Goal: Information Seeking & Learning: Learn about a topic

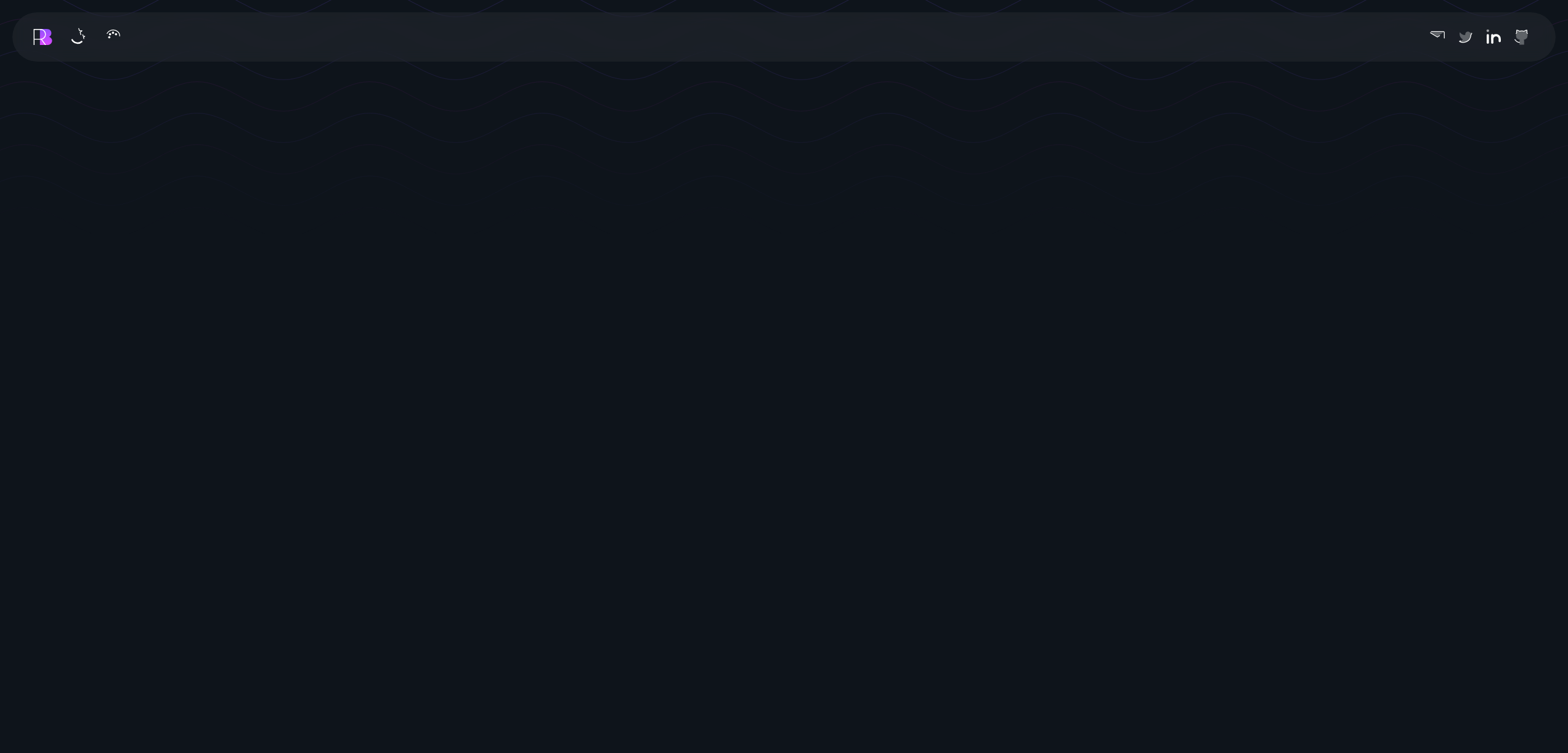
scroll to position [740, 0]
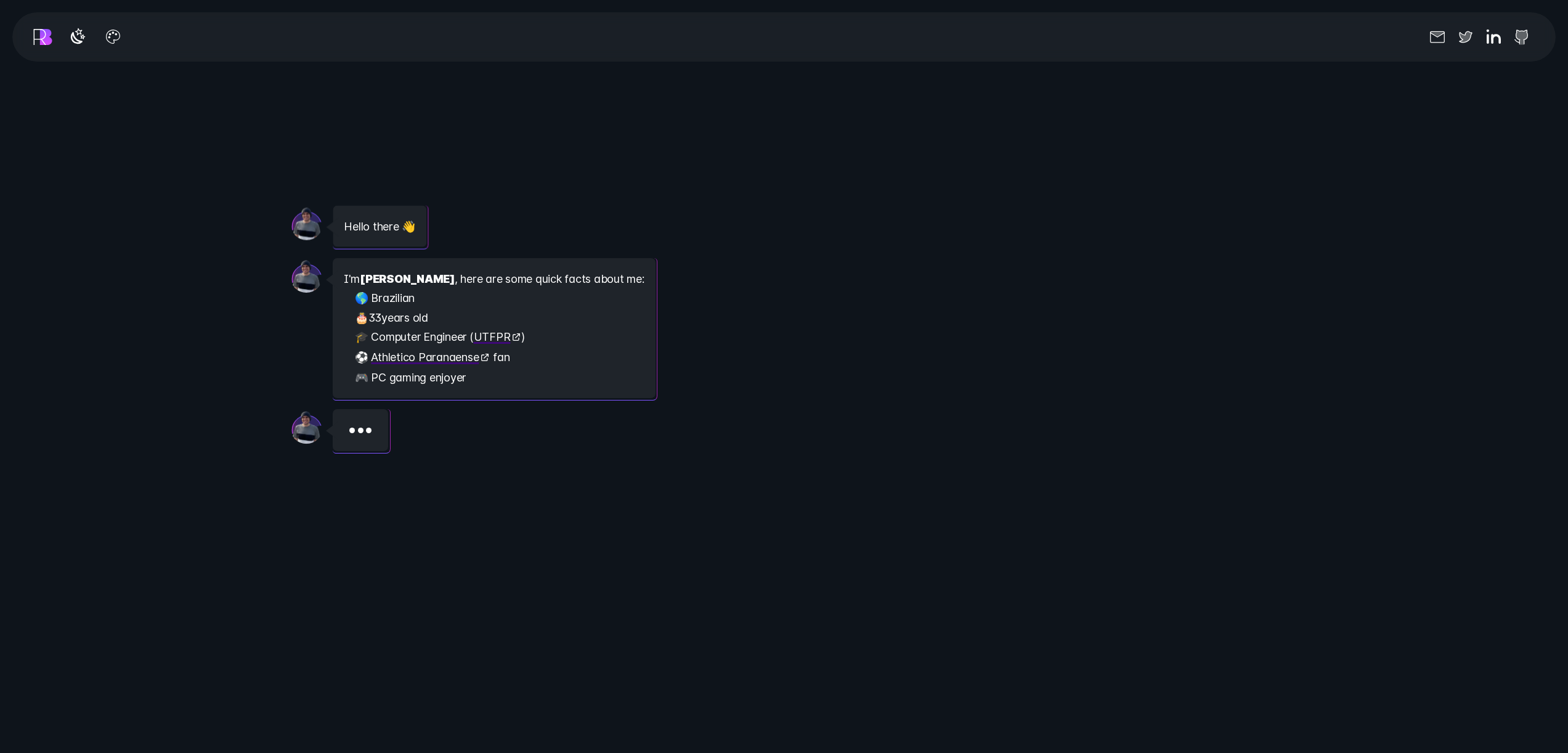
scroll to position [2145, 0]
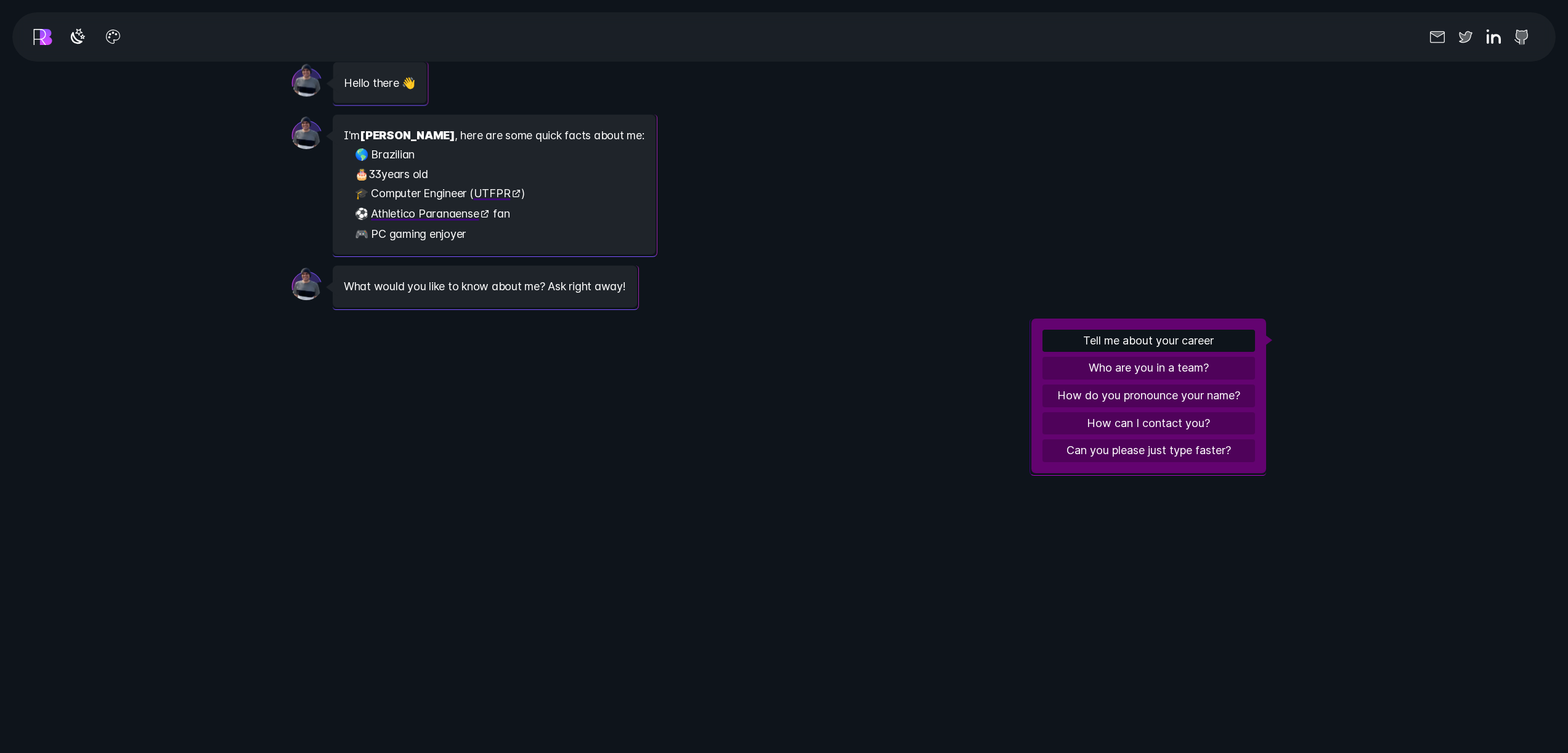
click at [1100, 342] on button "Tell me about your career" at bounding box center [1149, 341] width 212 height 23
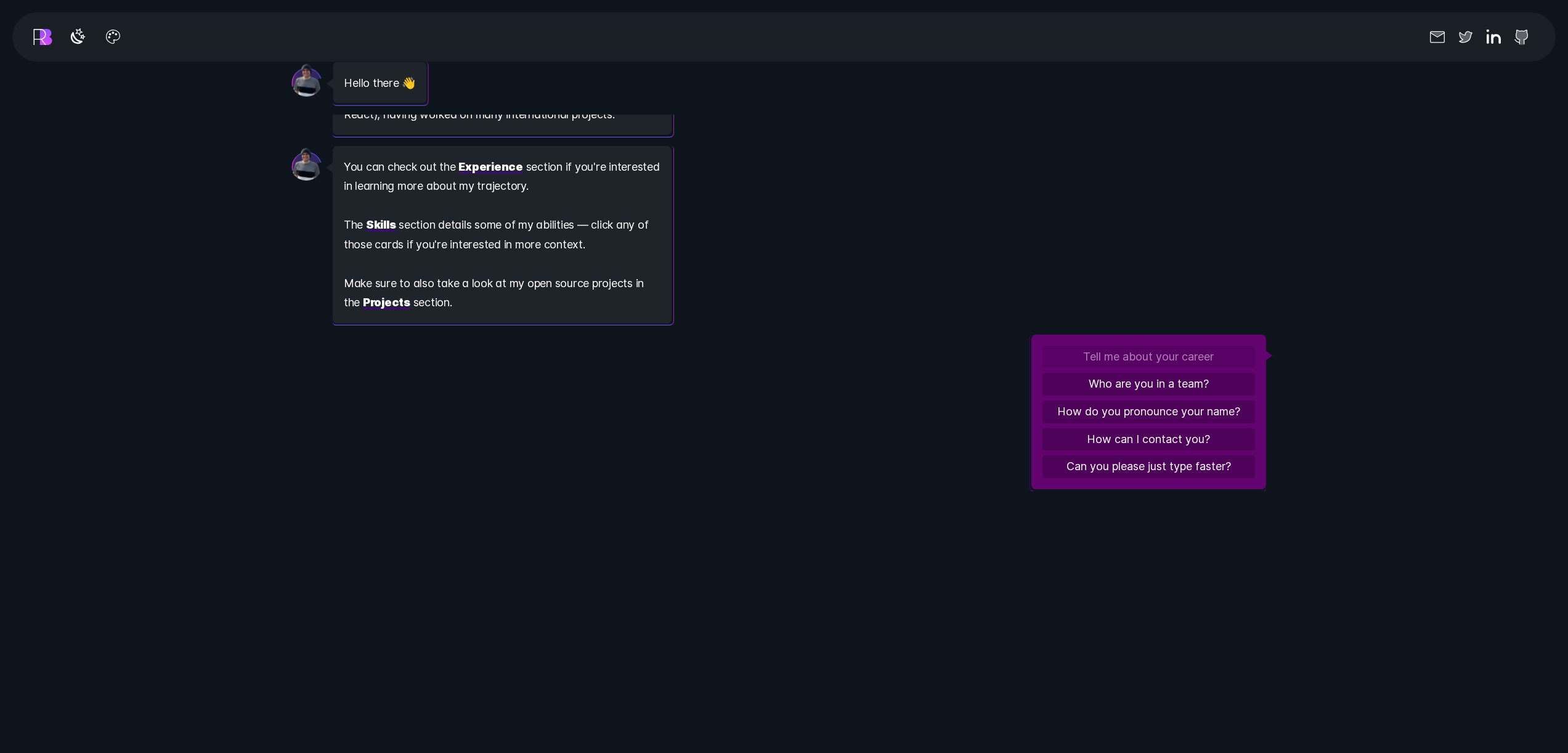
scroll to position [563, 0]
click at [1154, 384] on button "Who are you in a team?" at bounding box center [1149, 384] width 212 height 23
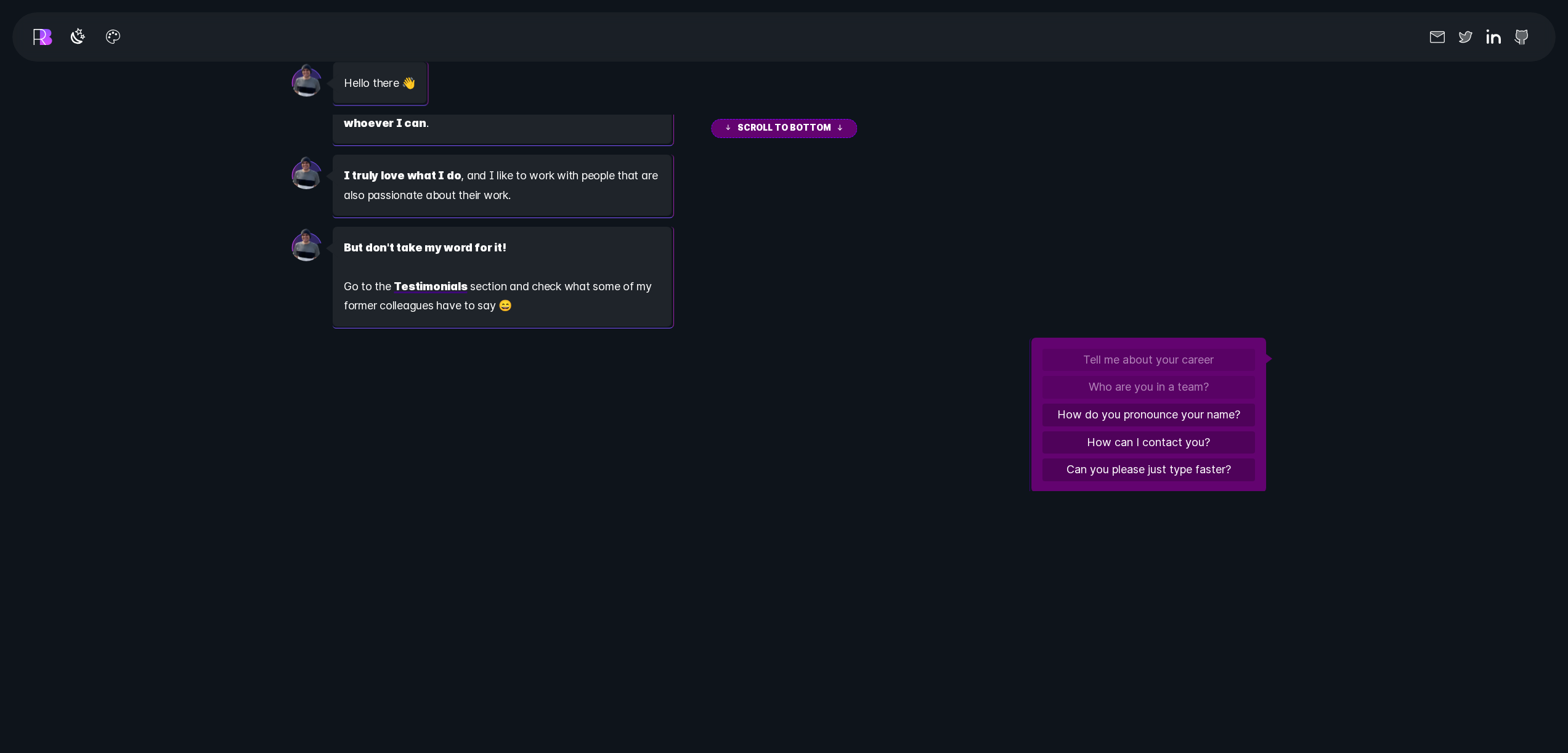
scroll to position [1125, 0]
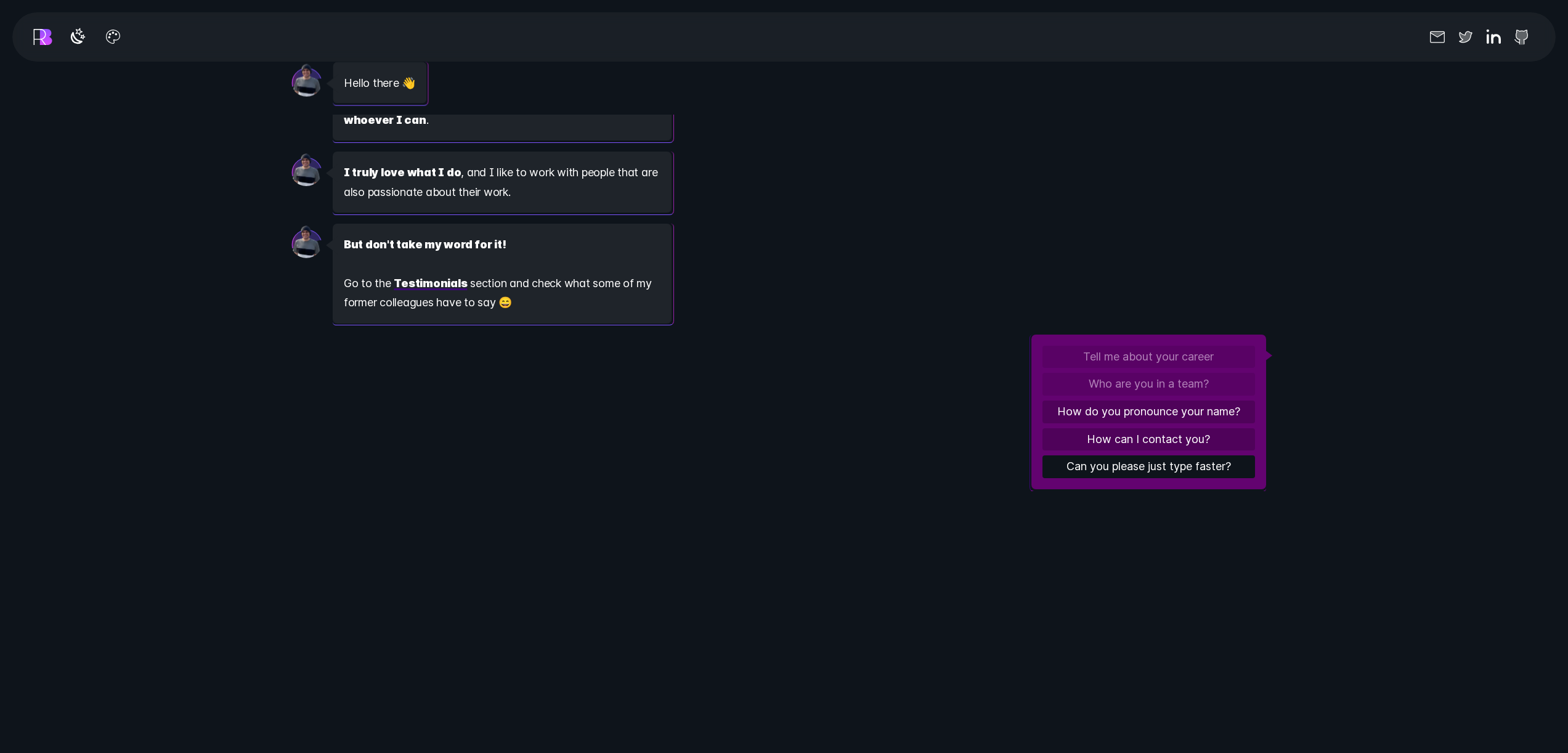
click at [1137, 466] on button "Can you please just type faster?" at bounding box center [1149, 467] width 212 height 23
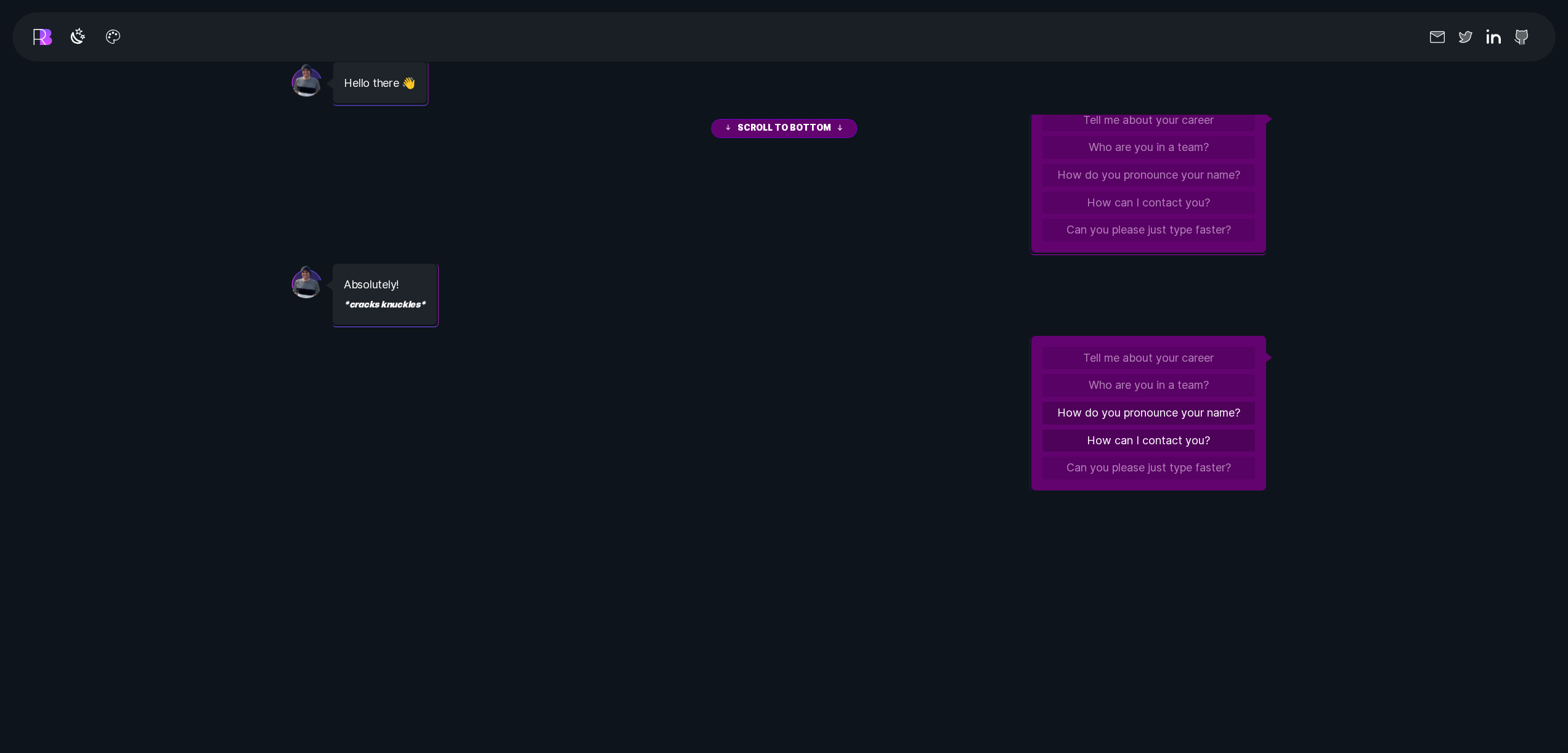
scroll to position [1363, 0]
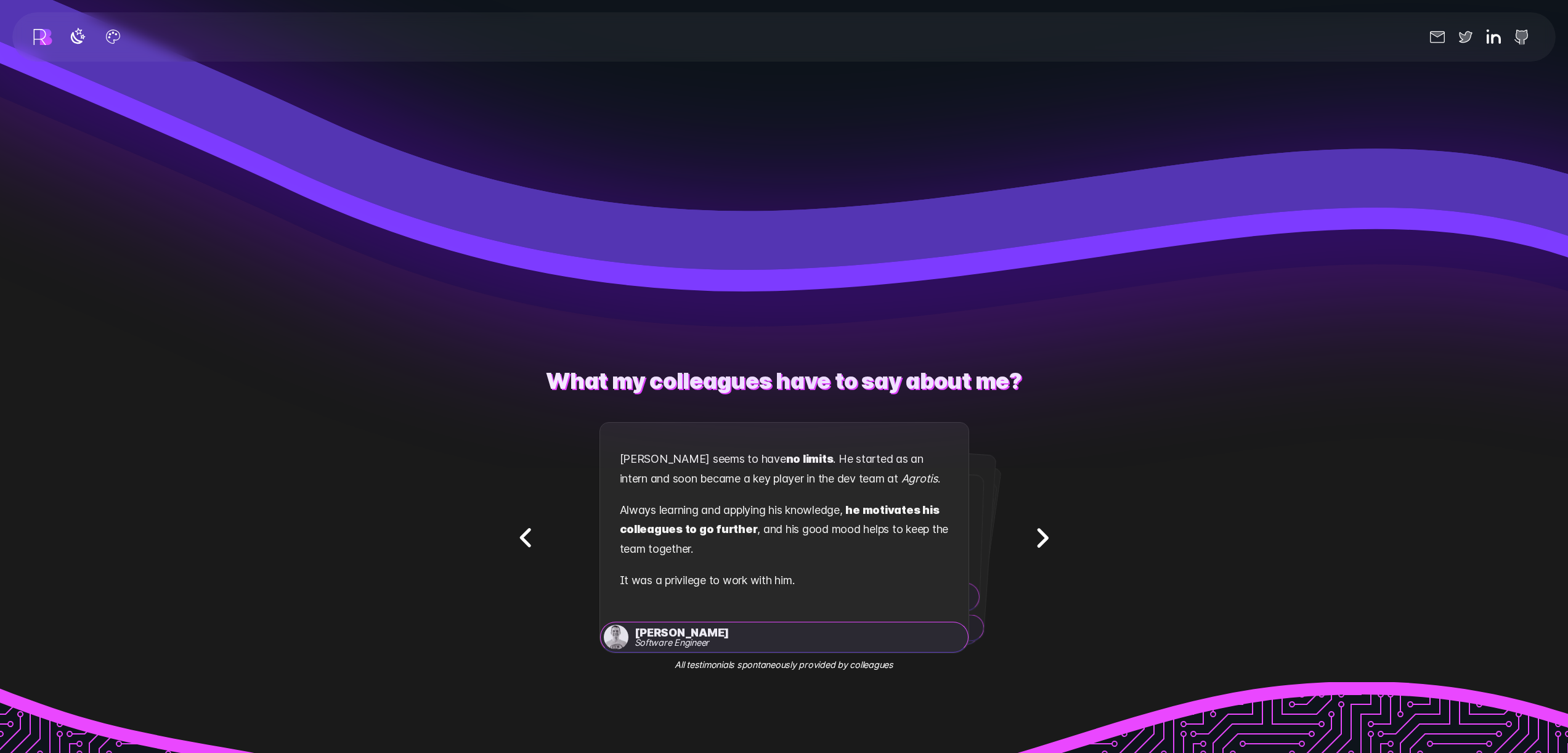
scroll to position [2934, 0]
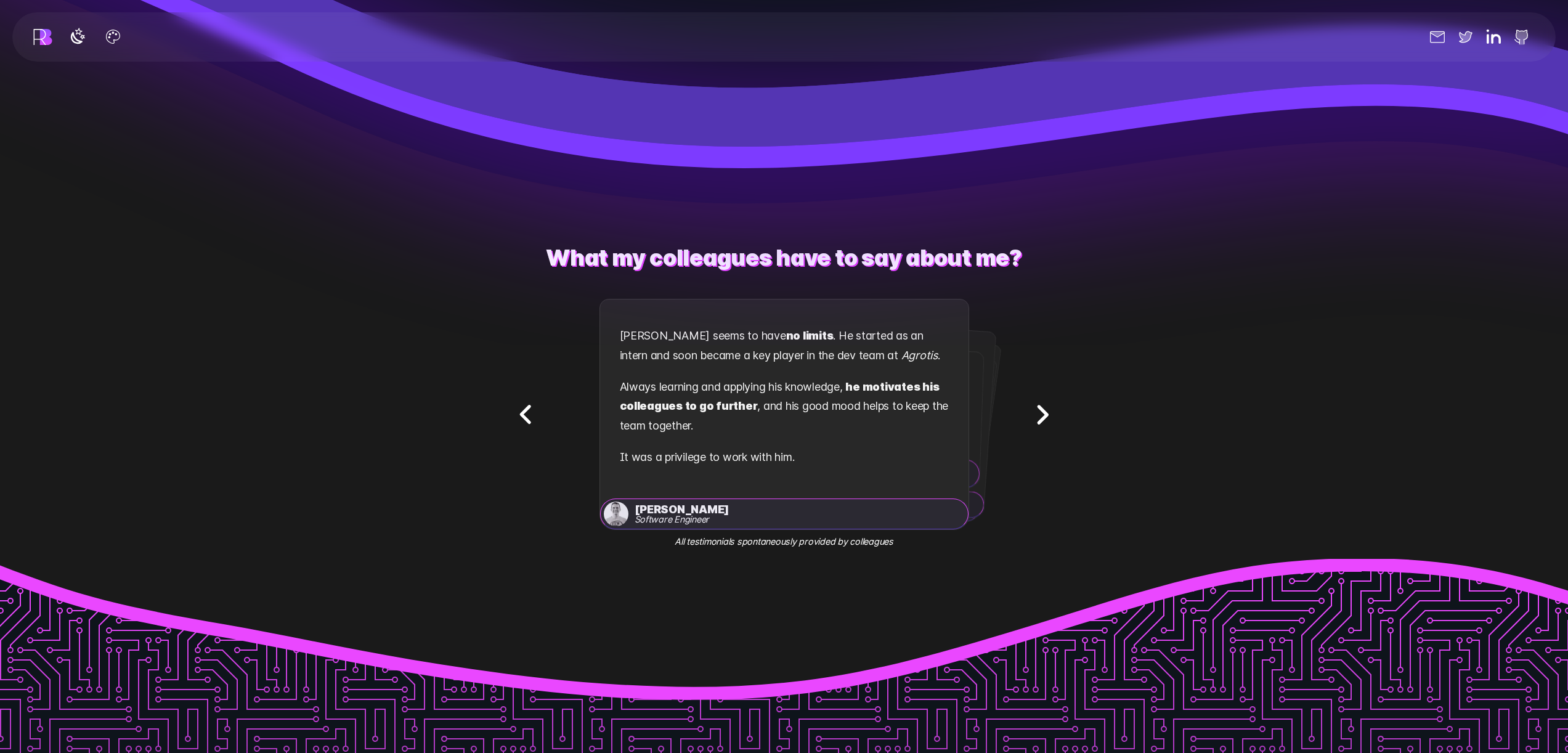
click at [1036, 406] on icon "Next testimonial" at bounding box center [1042, 414] width 39 height 39
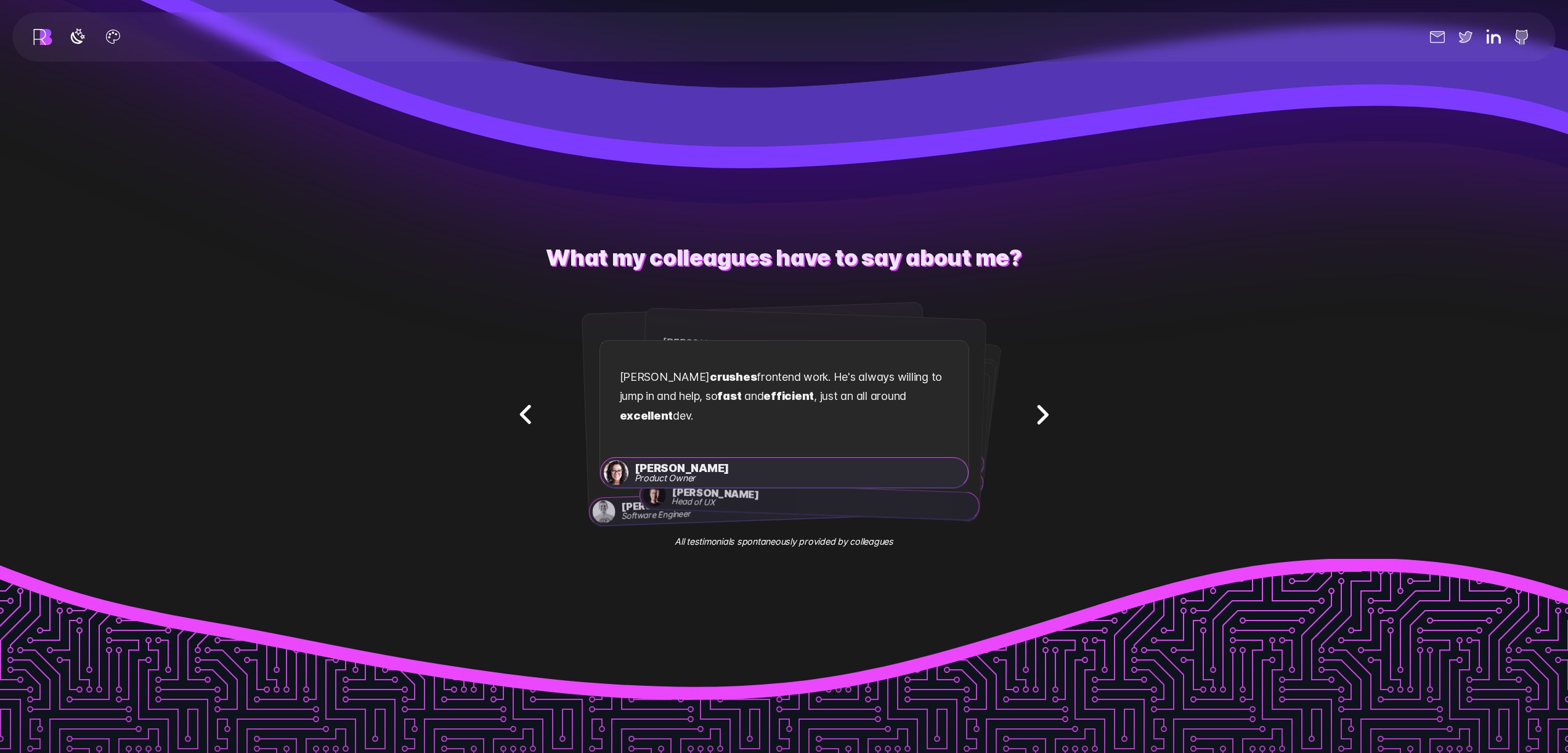
click at [1039, 408] on icon "Next testimonial" at bounding box center [1042, 414] width 39 height 39
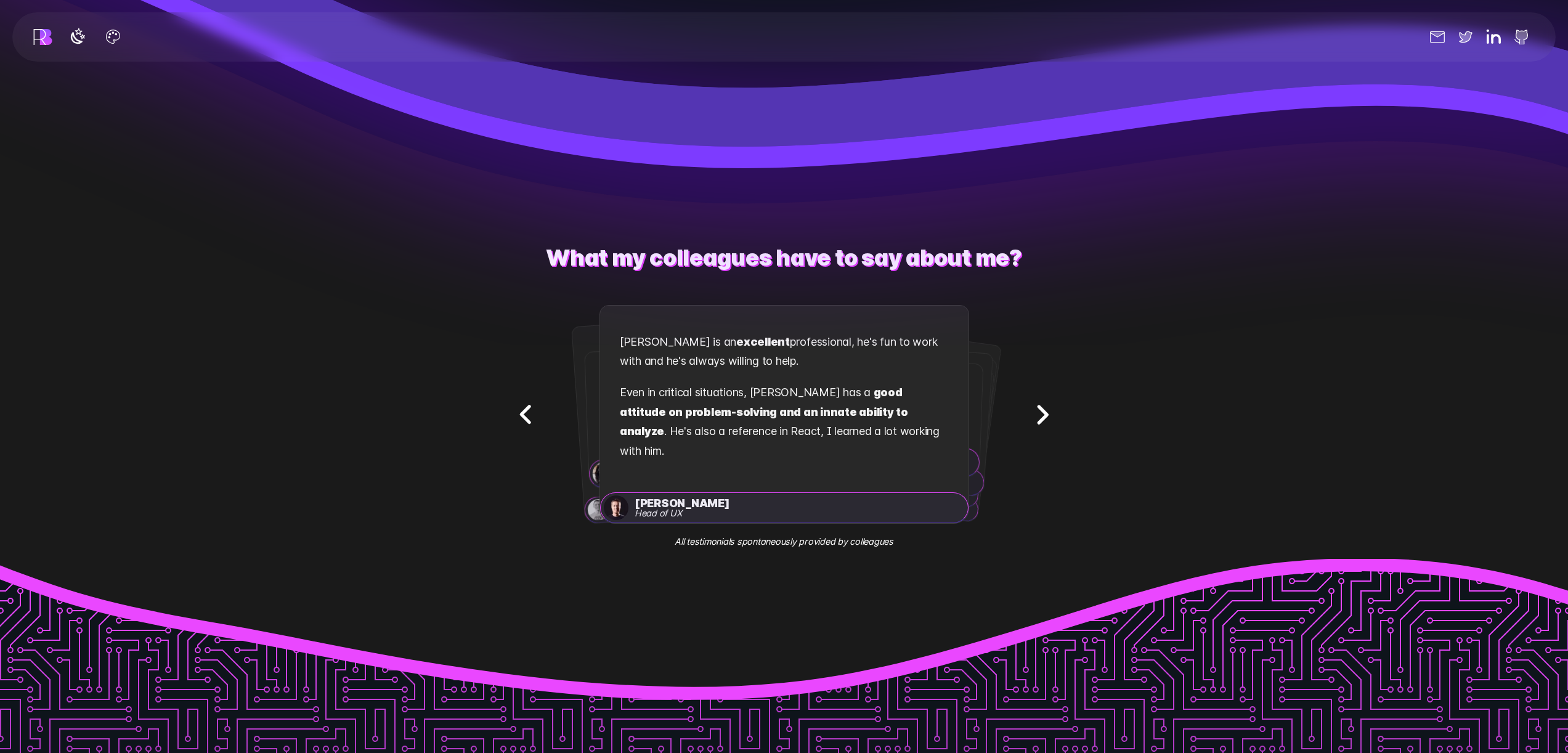
click at [1039, 408] on icon "Next testimonial" at bounding box center [1042, 414] width 39 height 39
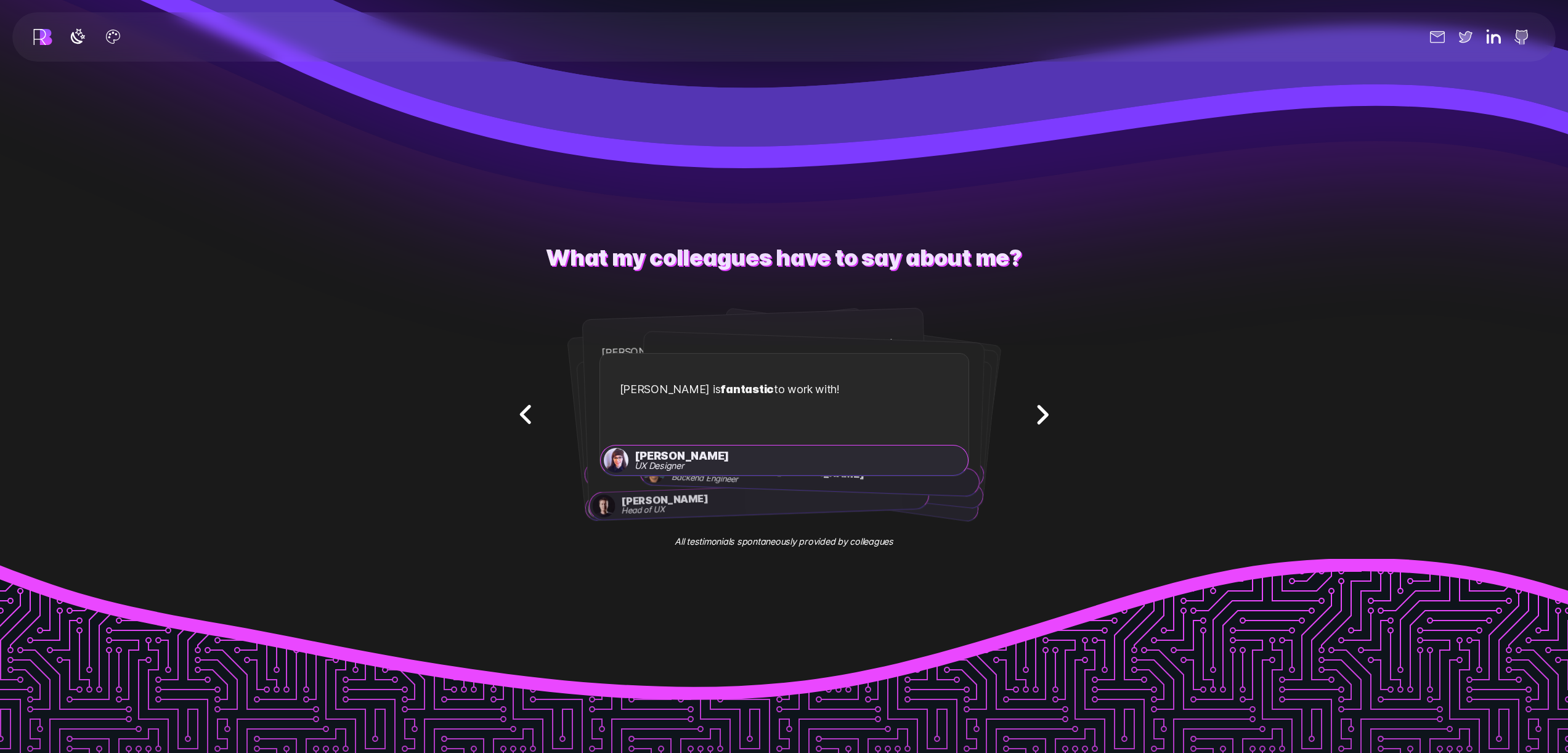
click at [1039, 408] on icon "Next testimonial" at bounding box center [1042, 414] width 39 height 39
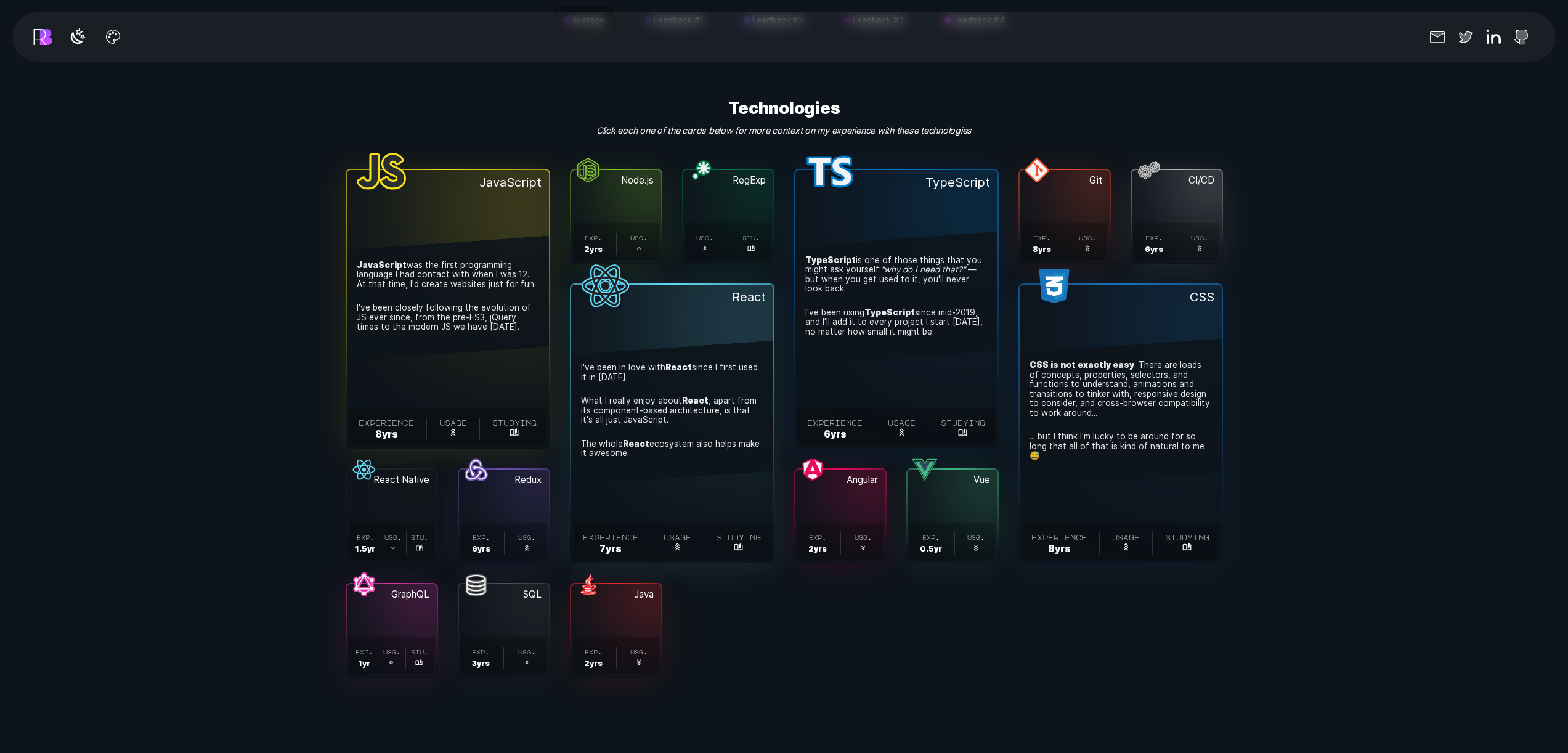
scroll to position [4956, 0]
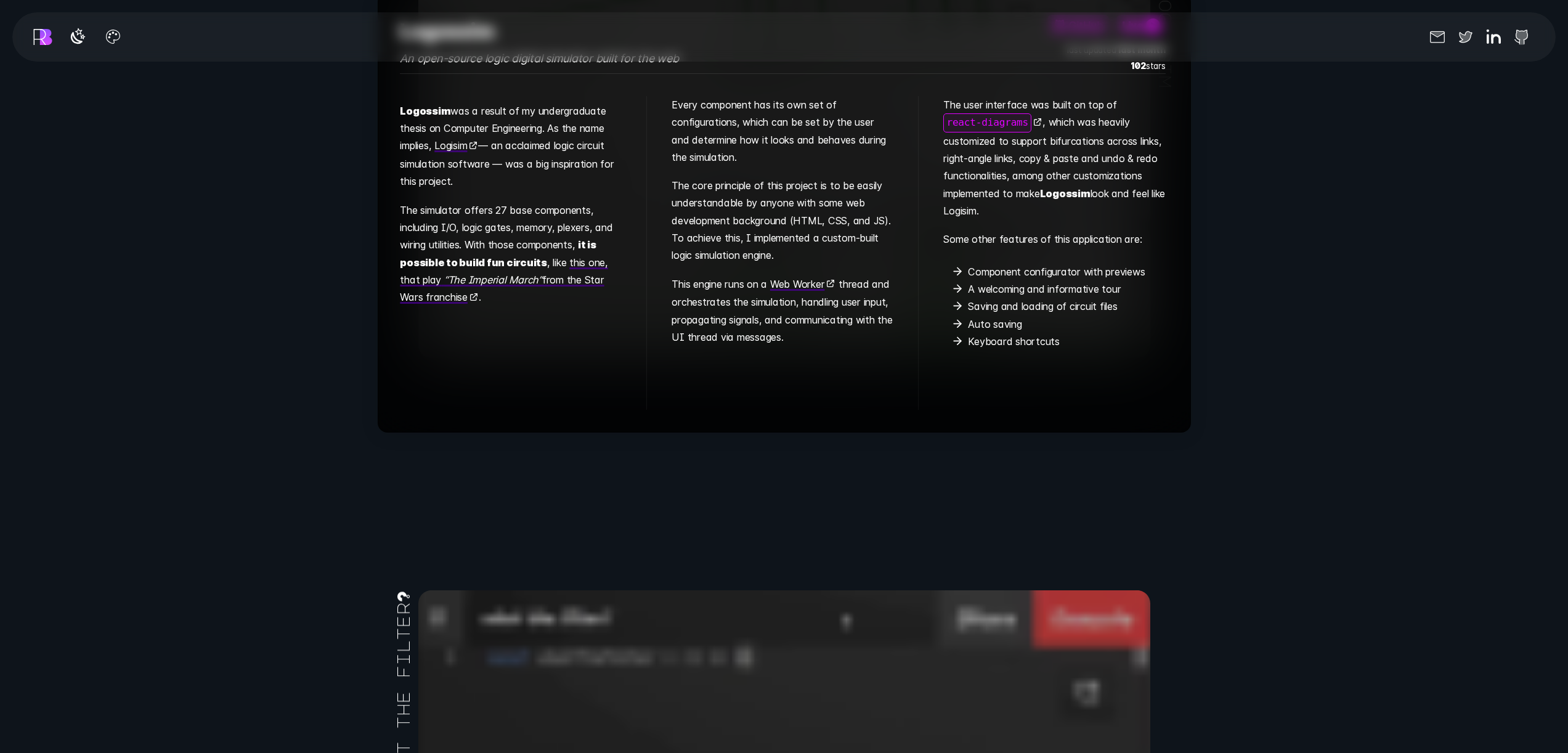
scroll to position [7052, 0]
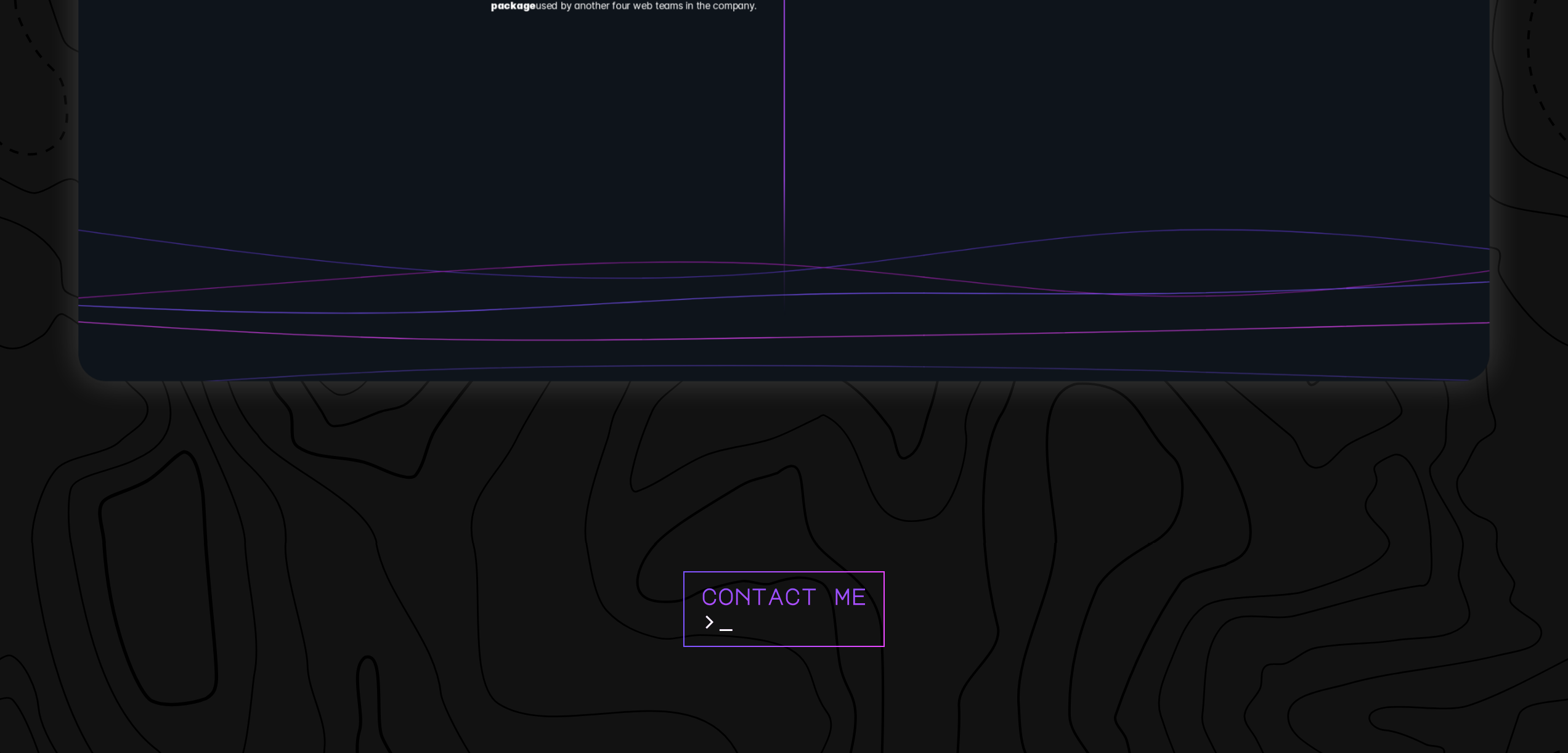
scroll to position [12543, 0]
